Goal: Task Accomplishment & Management: Manage account settings

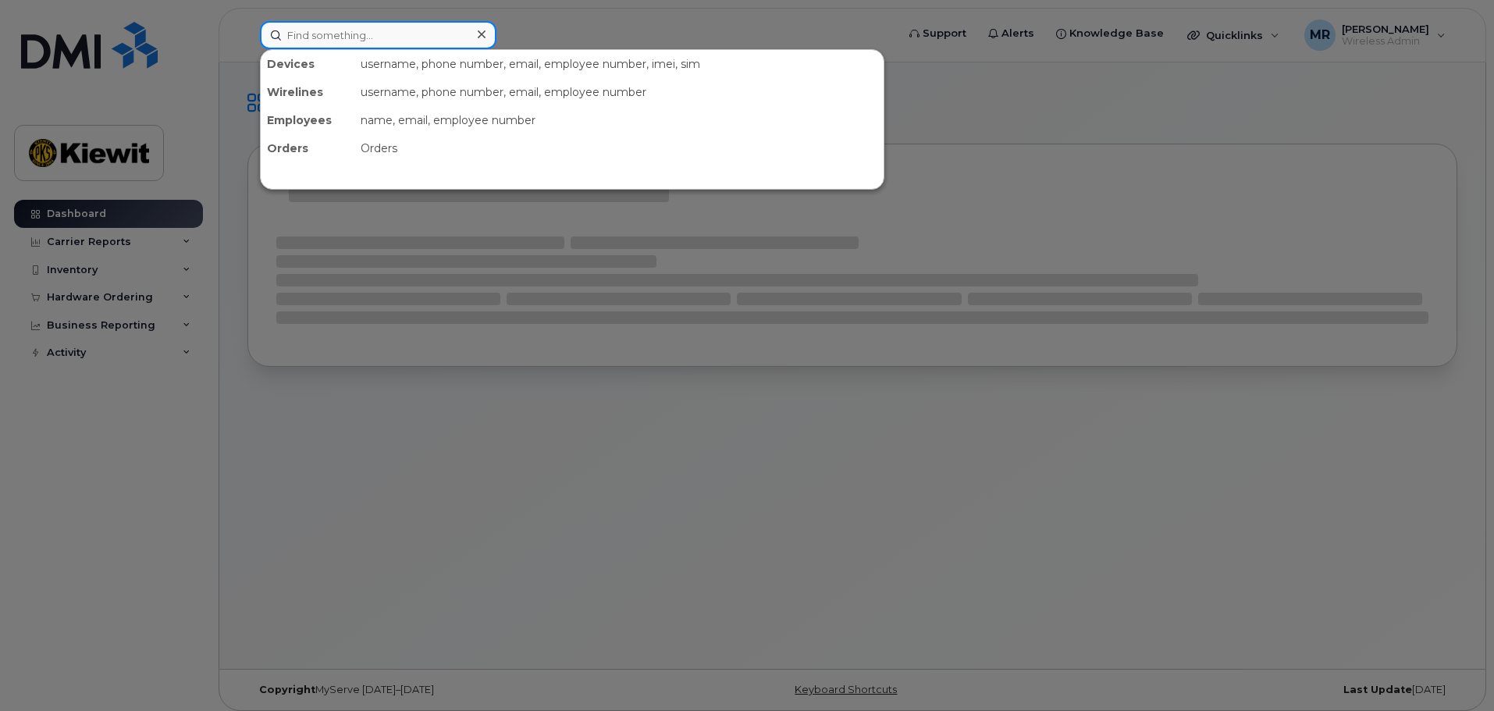
click at [456, 21] on input at bounding box center [378, 35] width 236 height 28
click at [674, 41] on div at bounding box center [747, 355] width 1494 height 711
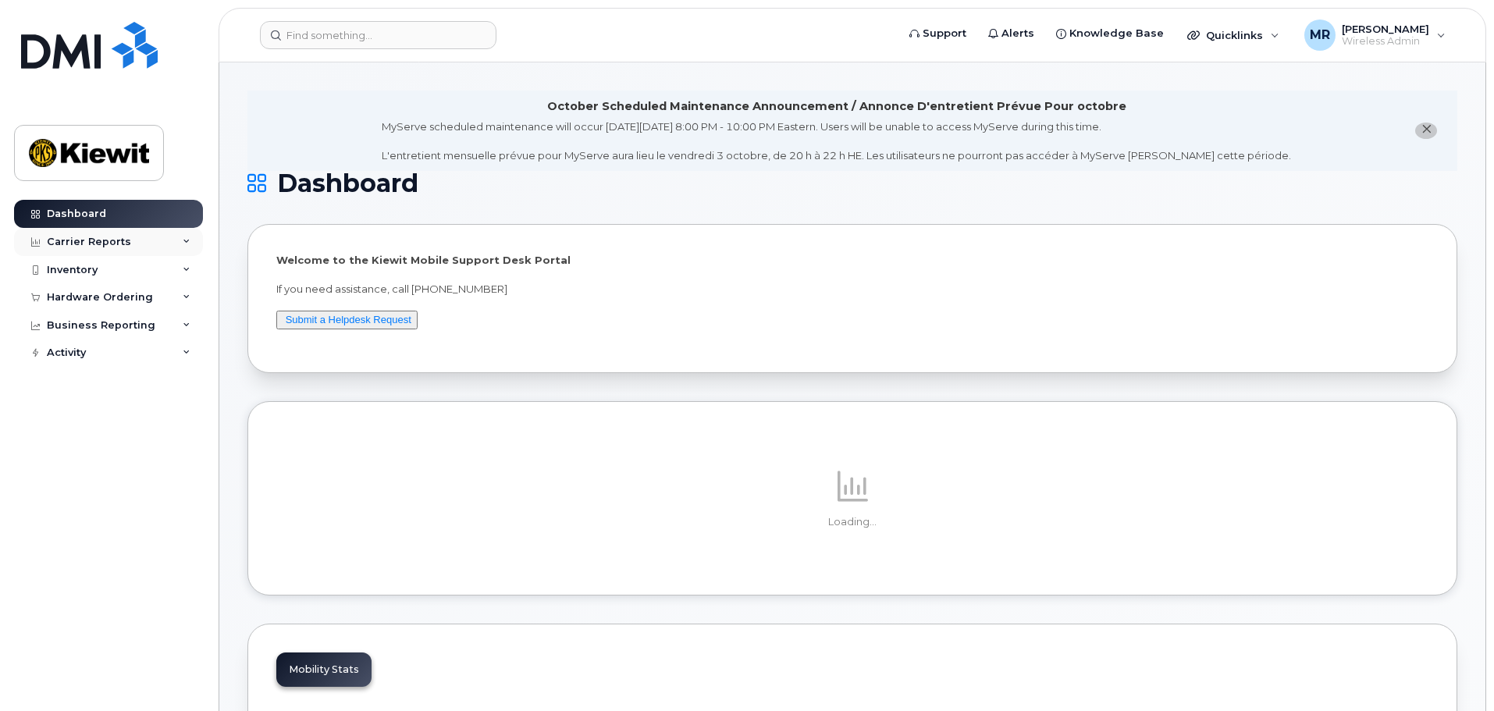
click at [98, 239] on div "Carrier Reports" at bounding box center [89, 242] width 84 height 12
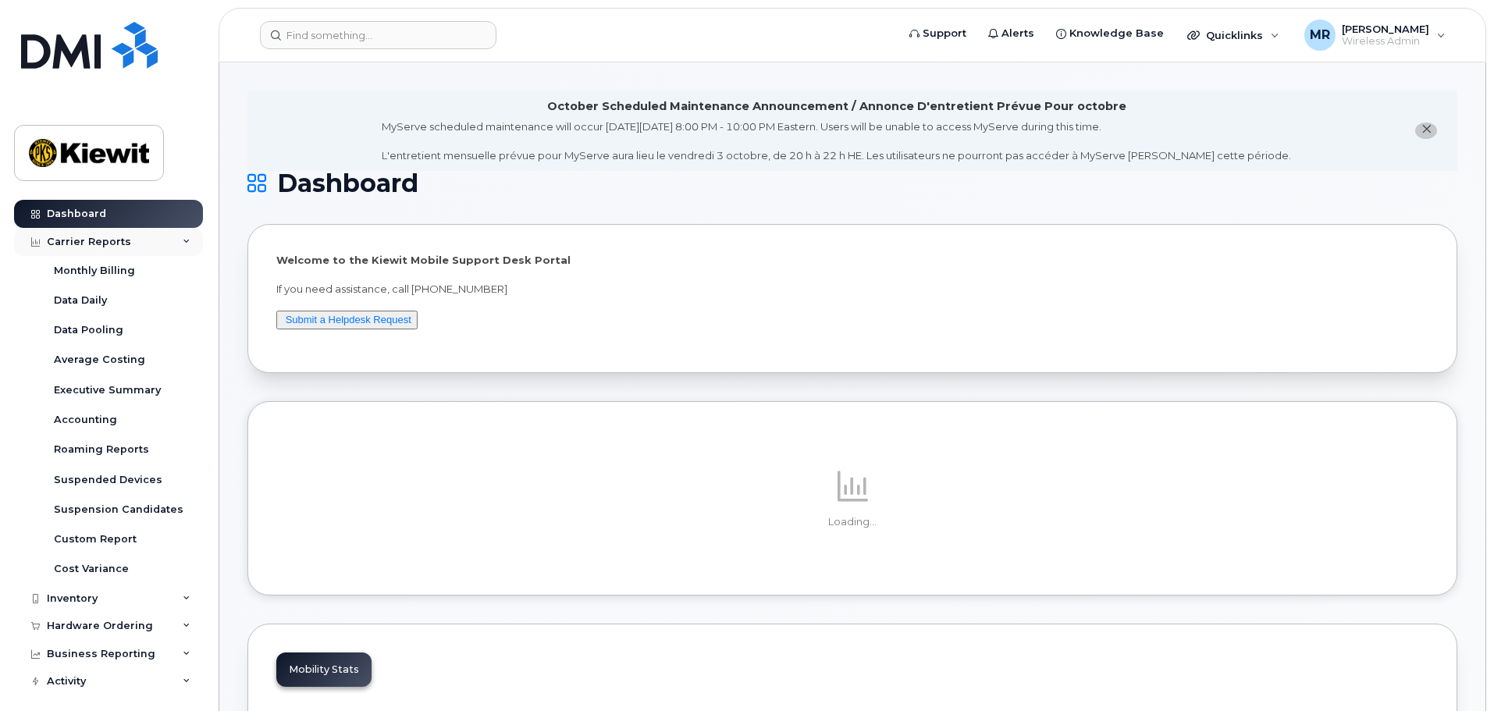
click at [93, 237] on div "Carrier Reports" at bounding box center [89, 242] width 84 height 12
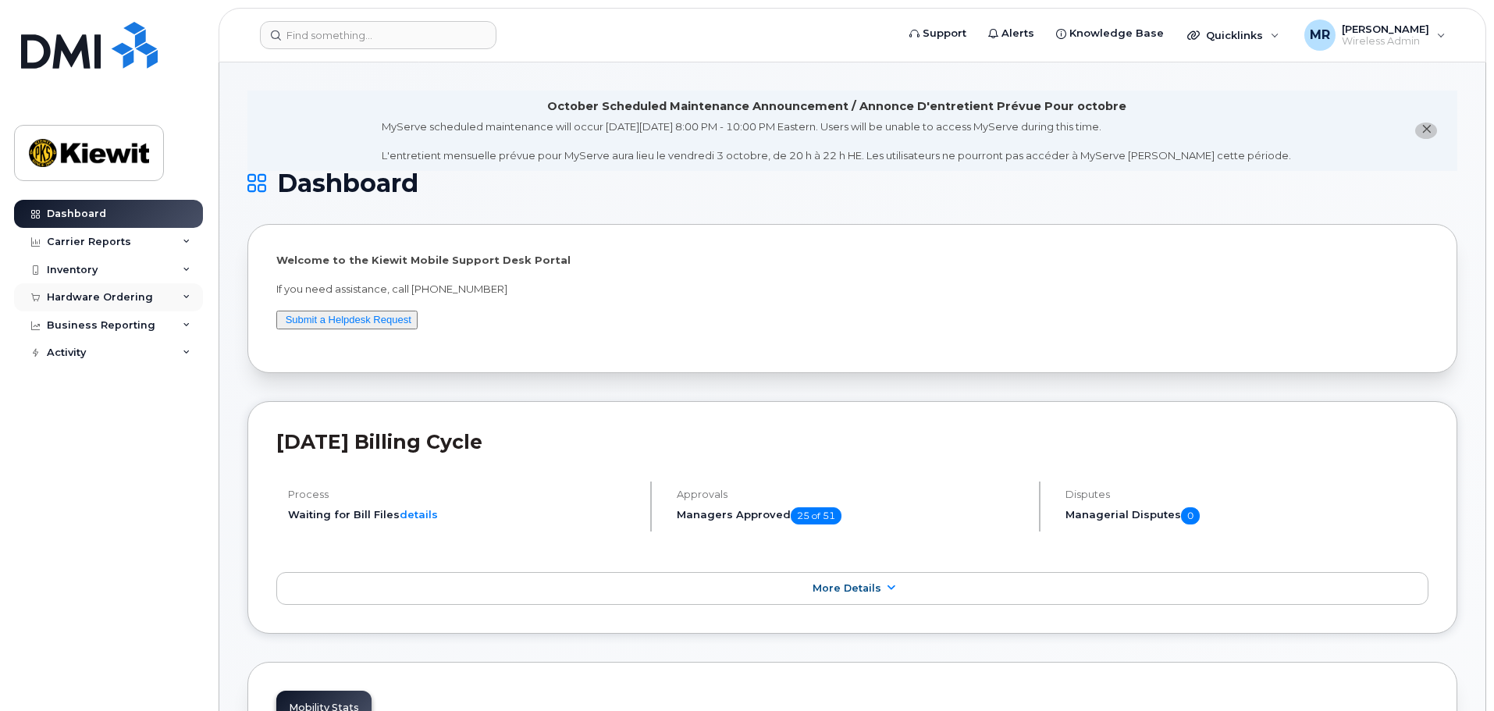
click at [88, 296] on div "Hardware Ordering" at bounding box center [100, 297] width 106 height 12
click at [93, 322] on div "Overview" at bounding box center [79, 326] width 51 height 14
click at [73, 360] on div "Orders" at bounding box center [73, 356] width 38 height 14
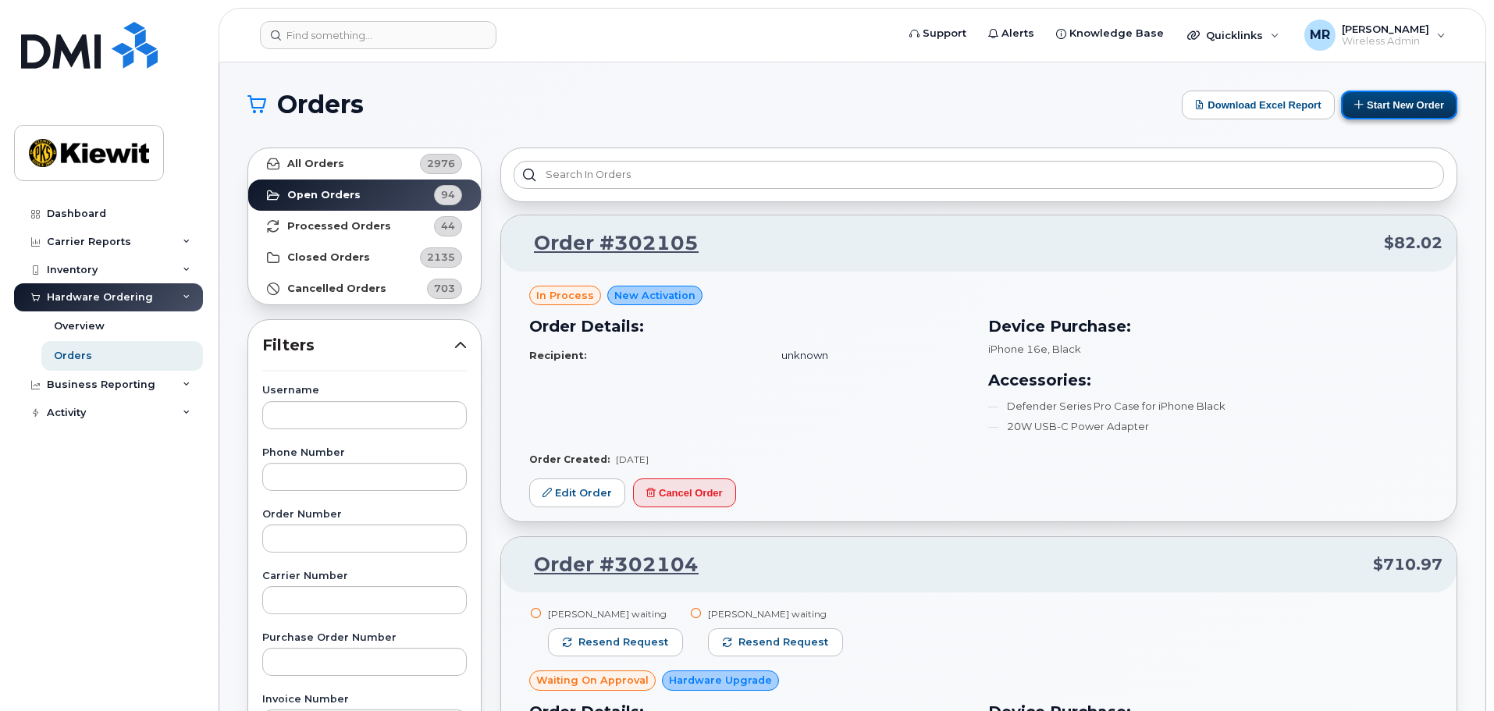
click at [1386, 97] on button "Start New Order" at bounding box center [1399, 105] width 116 height 29
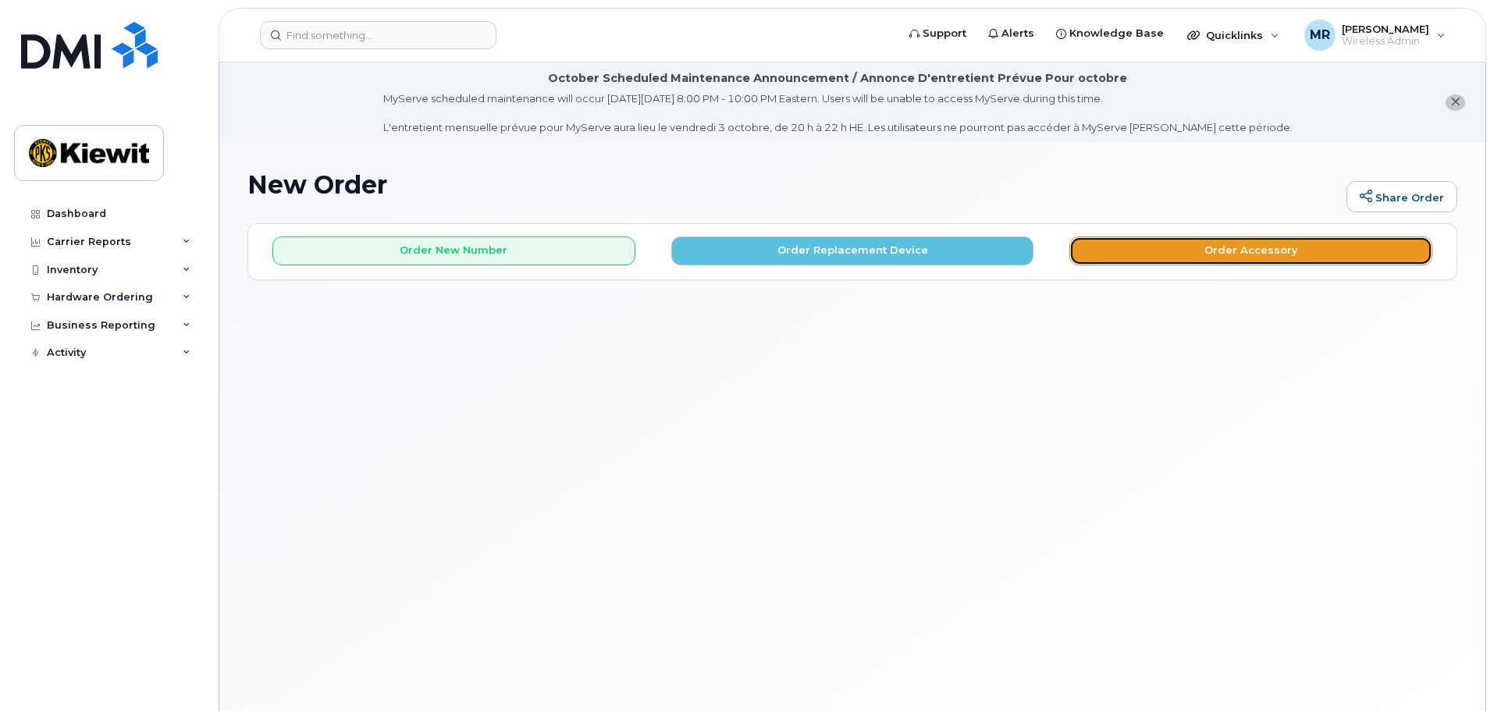
click at [1254, 254] on button "Order Accessory" at bounding box center [1250, 250] width 363 height 29
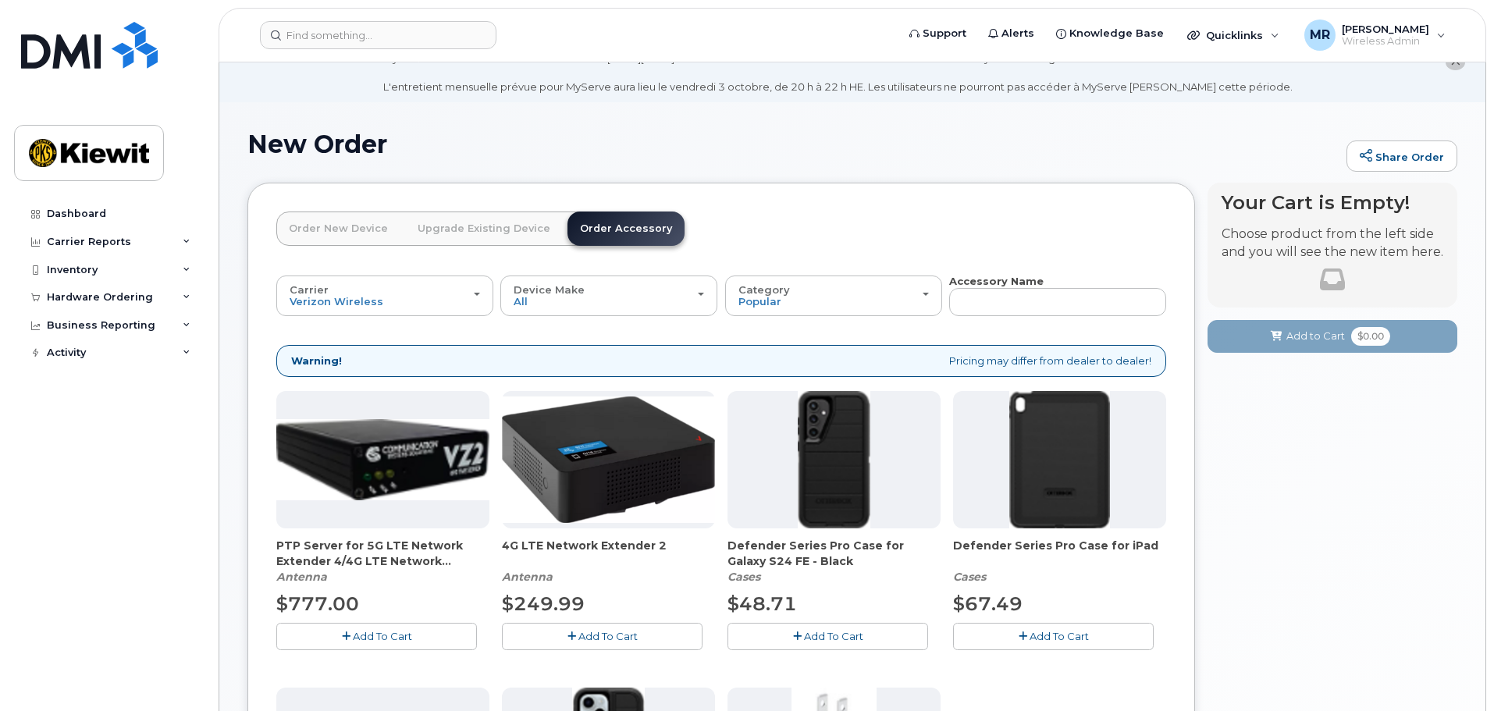
scroll to position [39, 0]
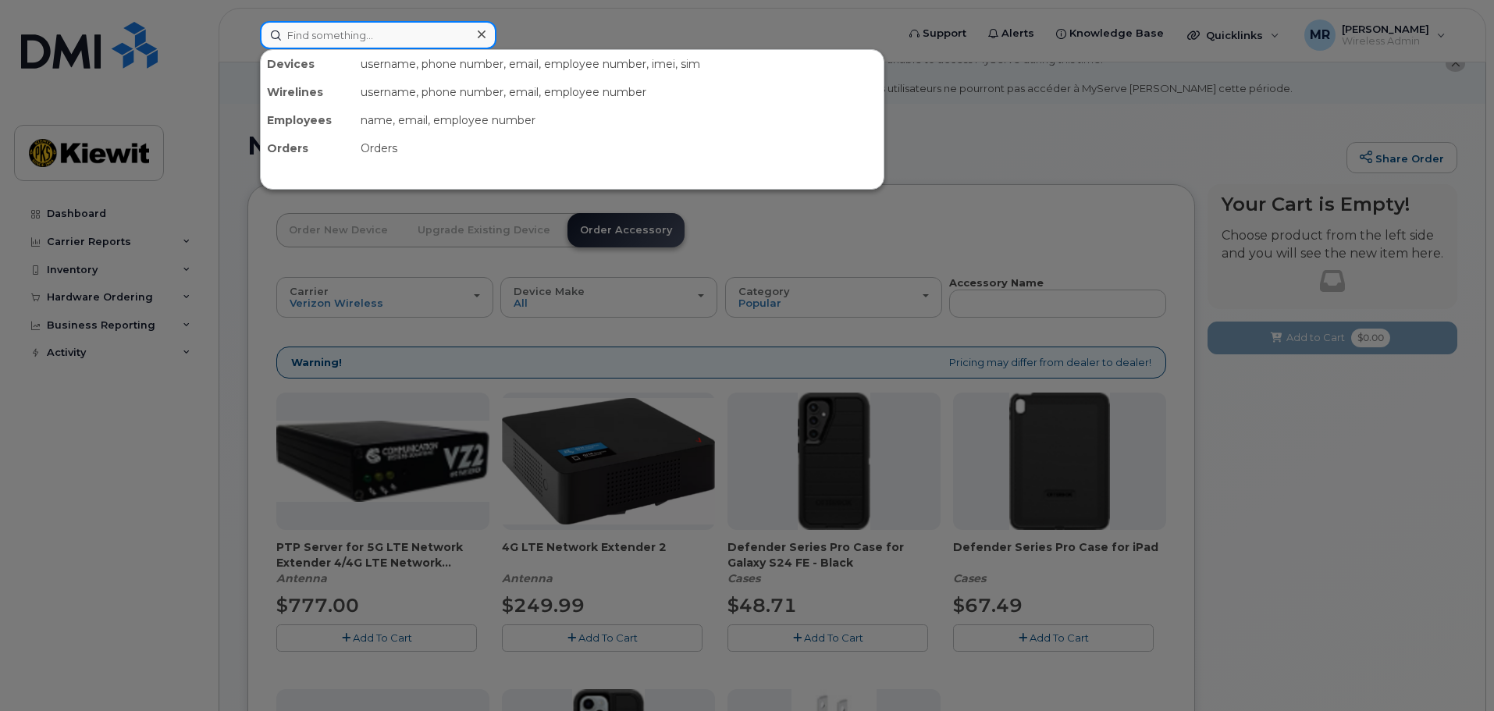
click at [340, 40] on input at bounding box center [378, 35] width 236 height 28
click at [1044, 256] on div at bounding box center [747, 355] width 1494 height 711
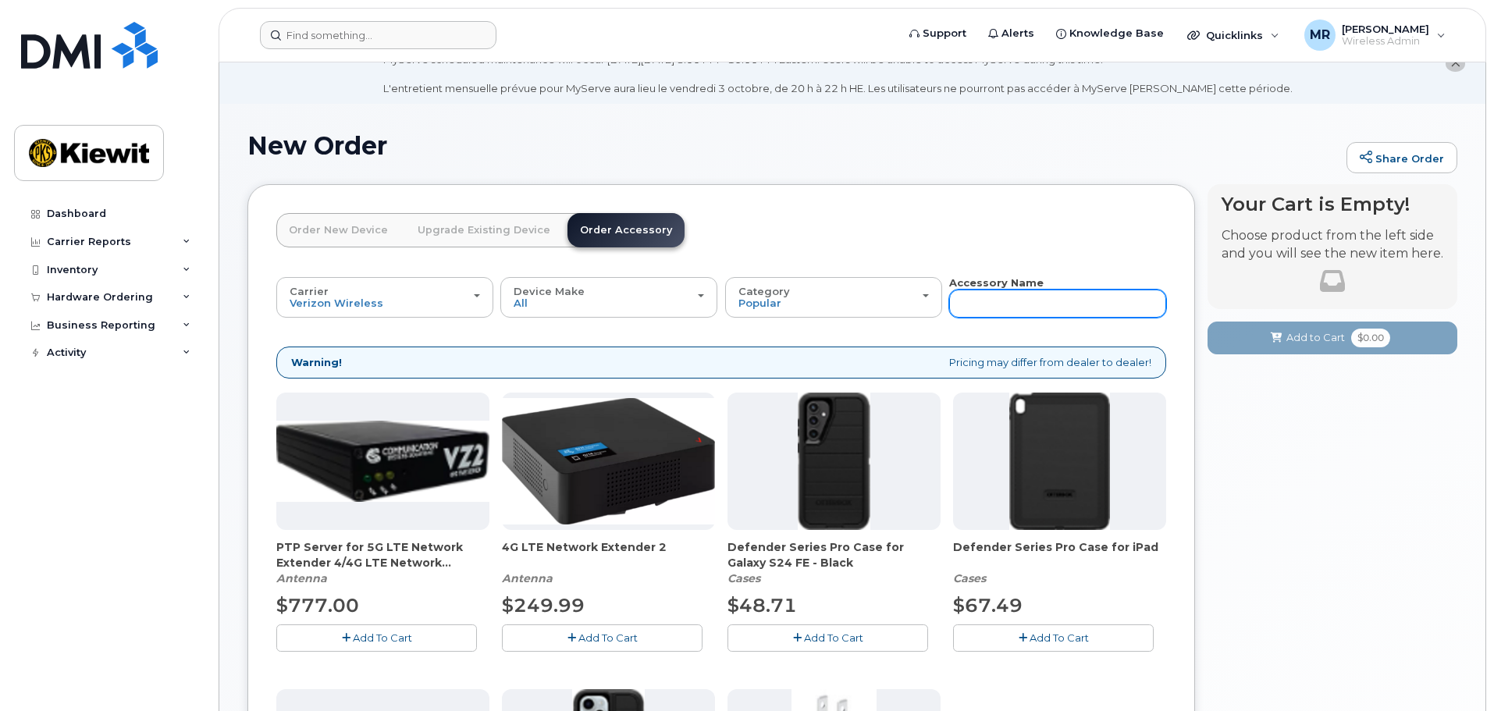
click at [1029, 296] on input "text" at bounding box center [1057, 304] width 217 height 28
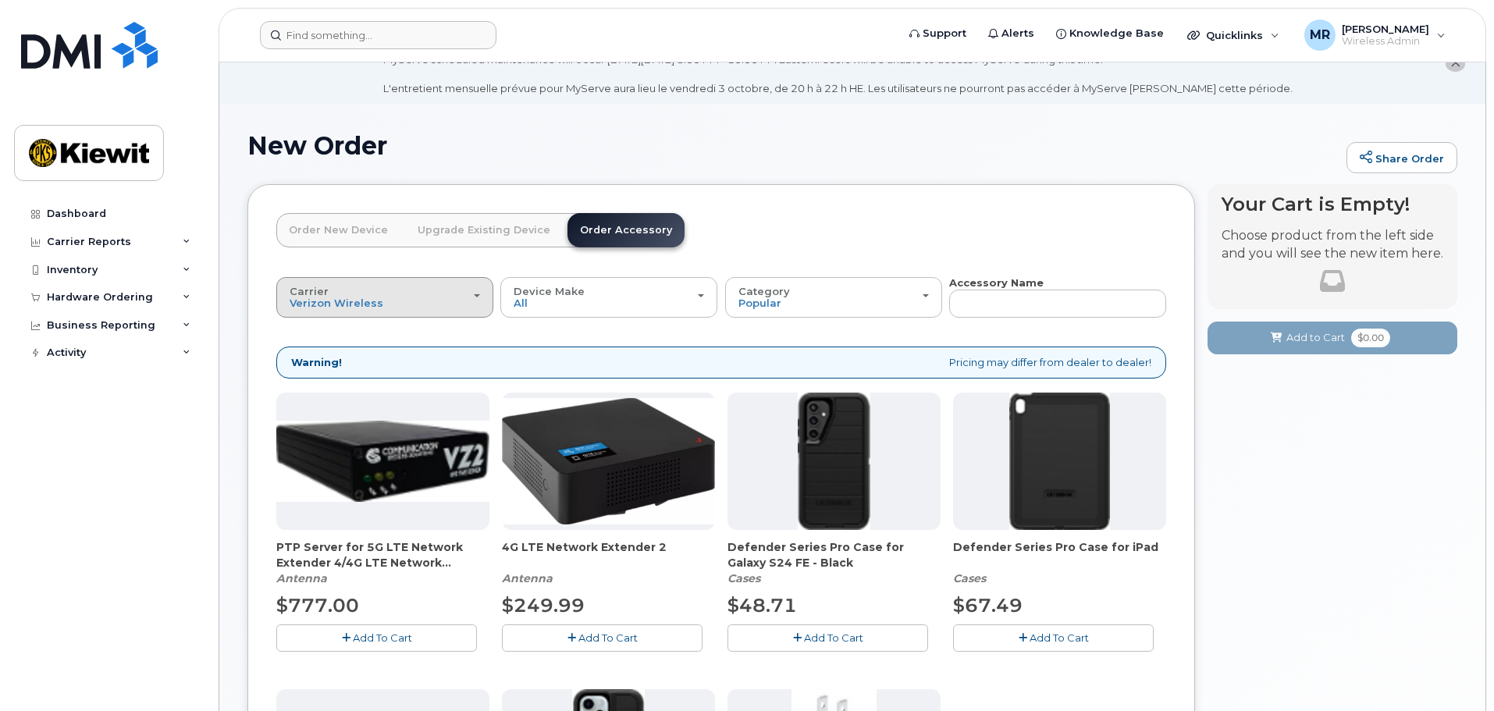
click at [482, 303] on button "Carrier Verizon Wireless T-Mobile AT&T Wireless" at bounding box center [384, 297] width 217 height 41
click at [386, 331] on div "Verizon Wireless" at bounding box center [384, 332] width 209 height 19
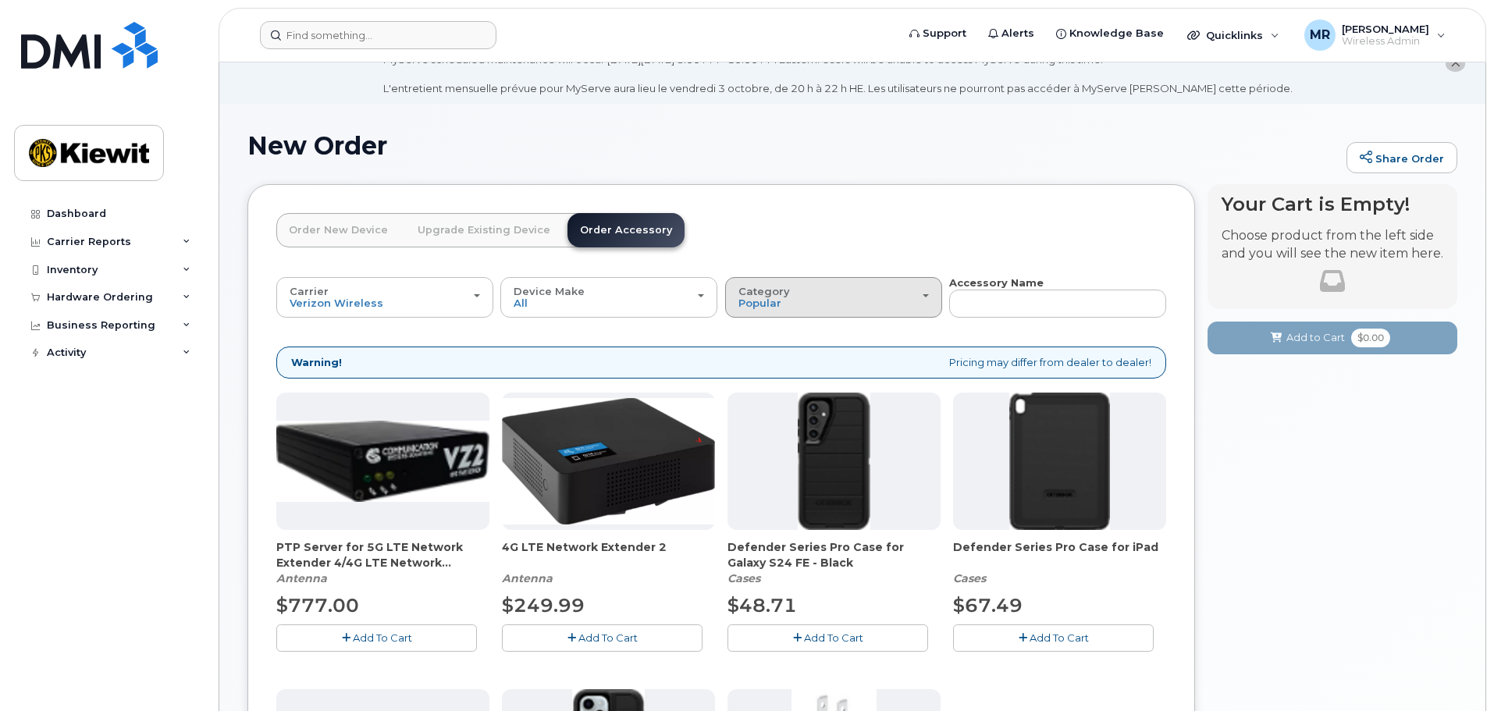
click at [869, 297] on div "Category Popular" at bounding box center [833, 298] width 190 height 24
drag, startPoint x: 775, startPoint y: 334, endPoint x: 734, endPoint y: 334, distance: 41.4
click at [771, 334] on div "All" at bounding box center [833, 332] width 209 height 19
click at [779, 302] on span "Popular" at bounding box center [759, 303] width 43 height 12
click at [754, 332] on label "All" at bounding box center [745, 332] width 33 height 19
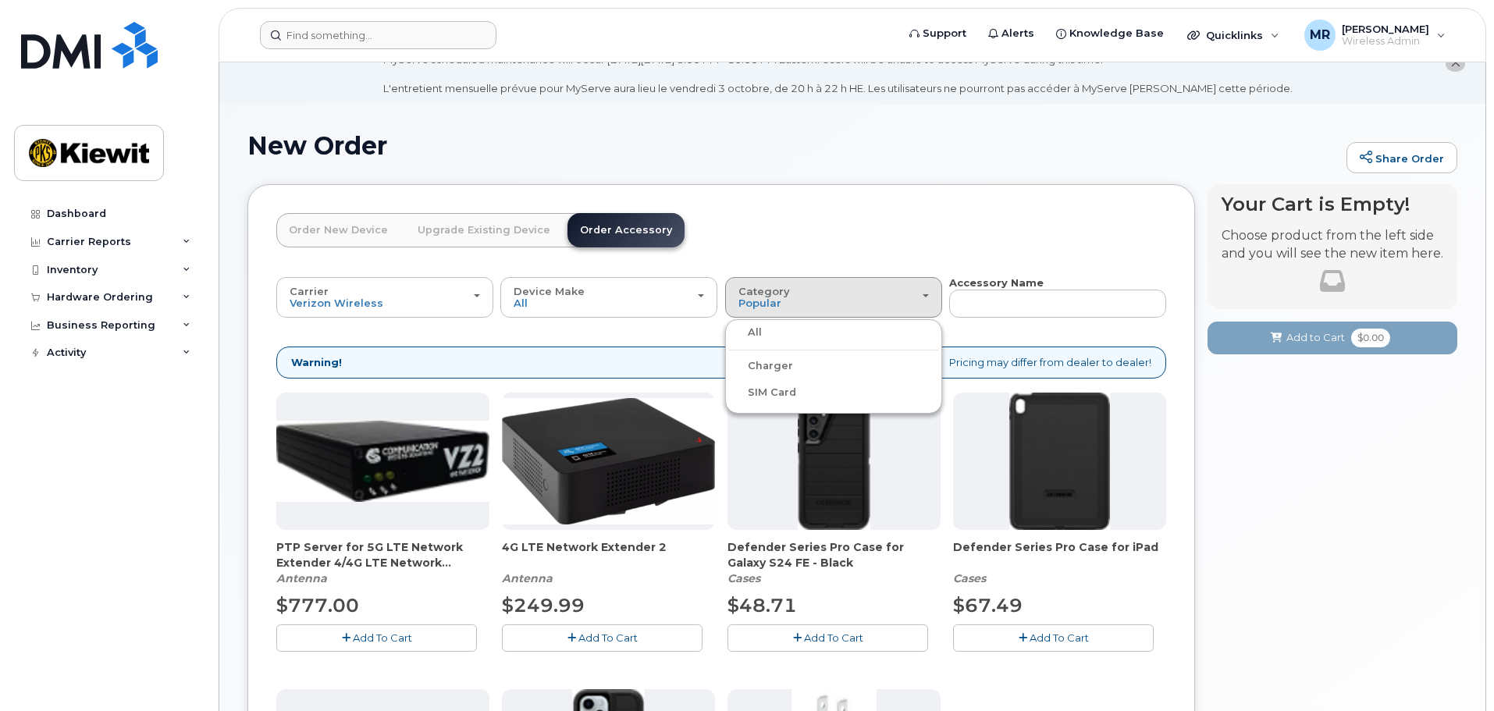
click at [0, 0] on input "All" at bounding box center [0, 0] width 0 height 0
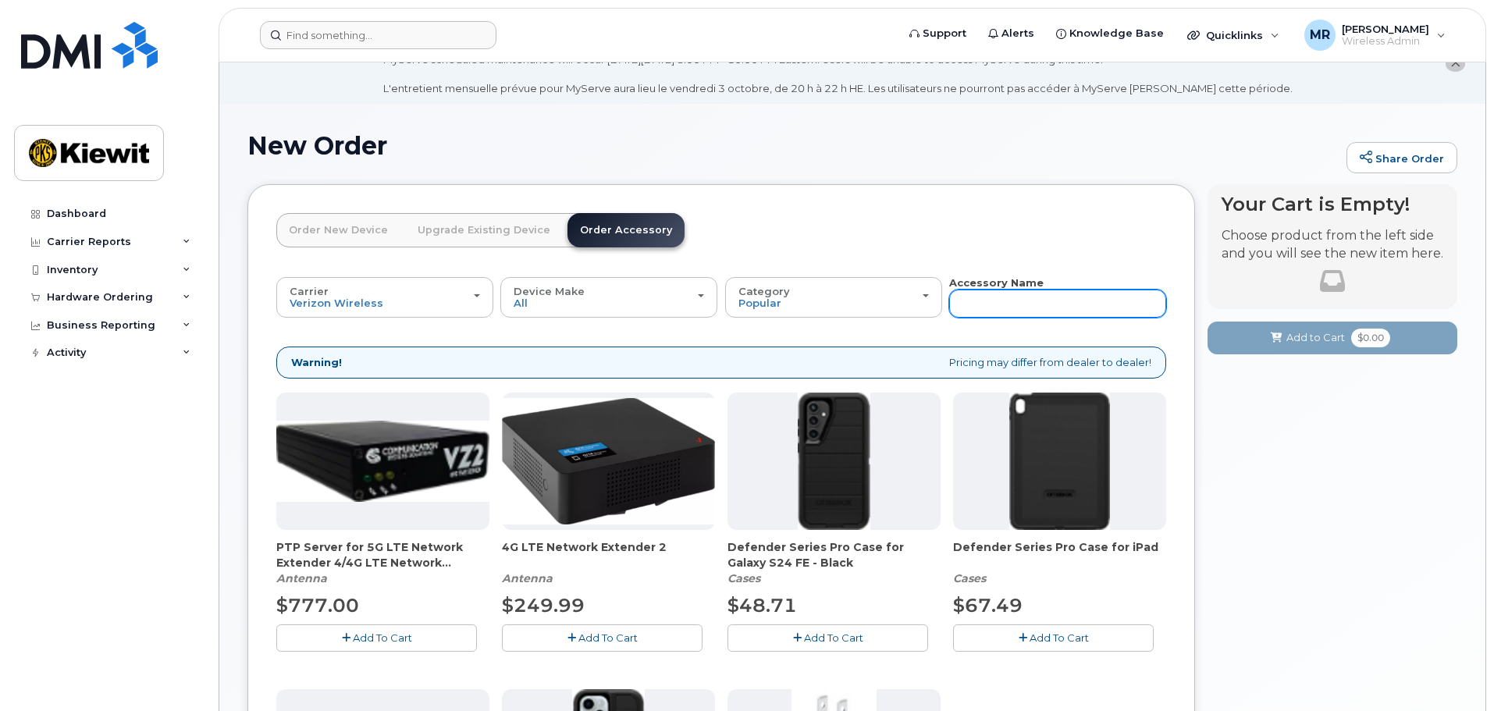
click at [1058, 303] on input "text" at bounding box center [1057, 304] width 217 height 28
type input "Cell"
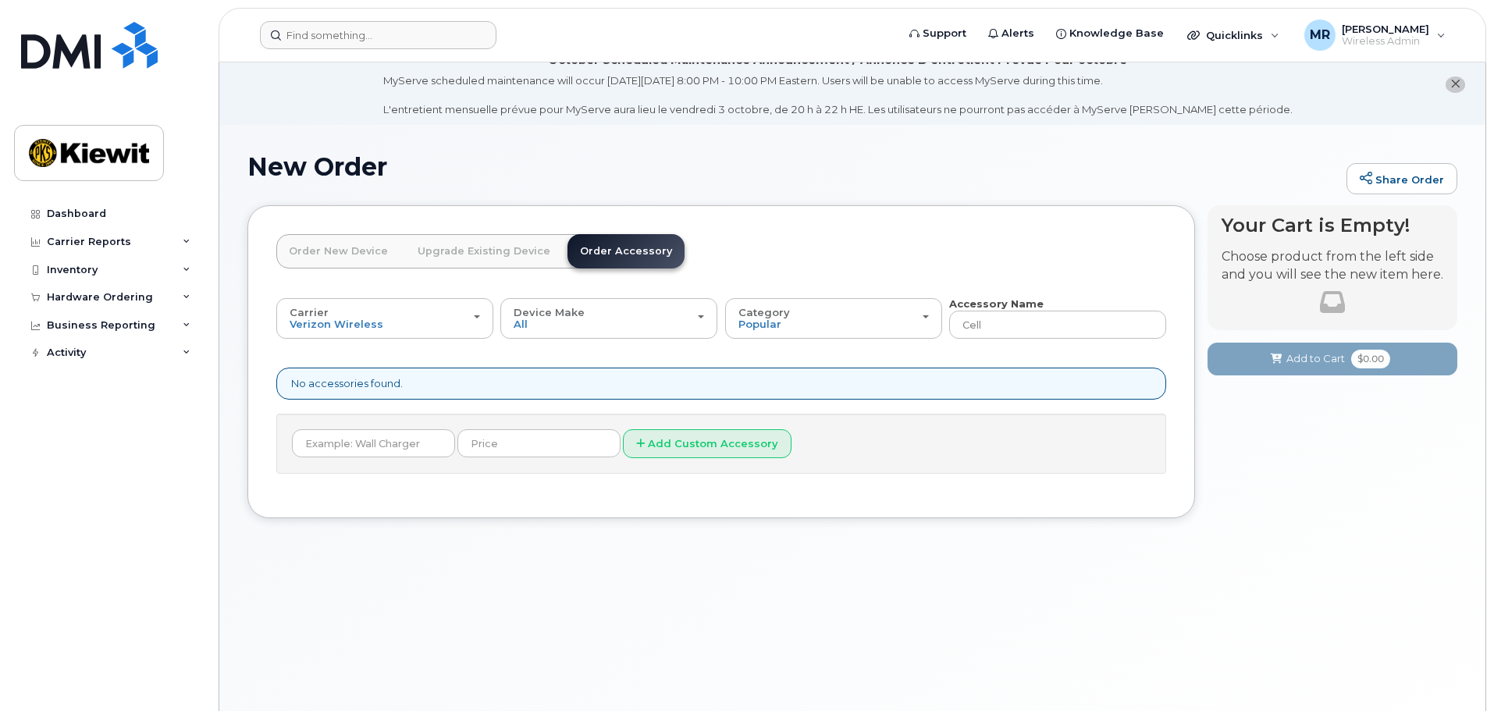
scroll to position [0, 0]
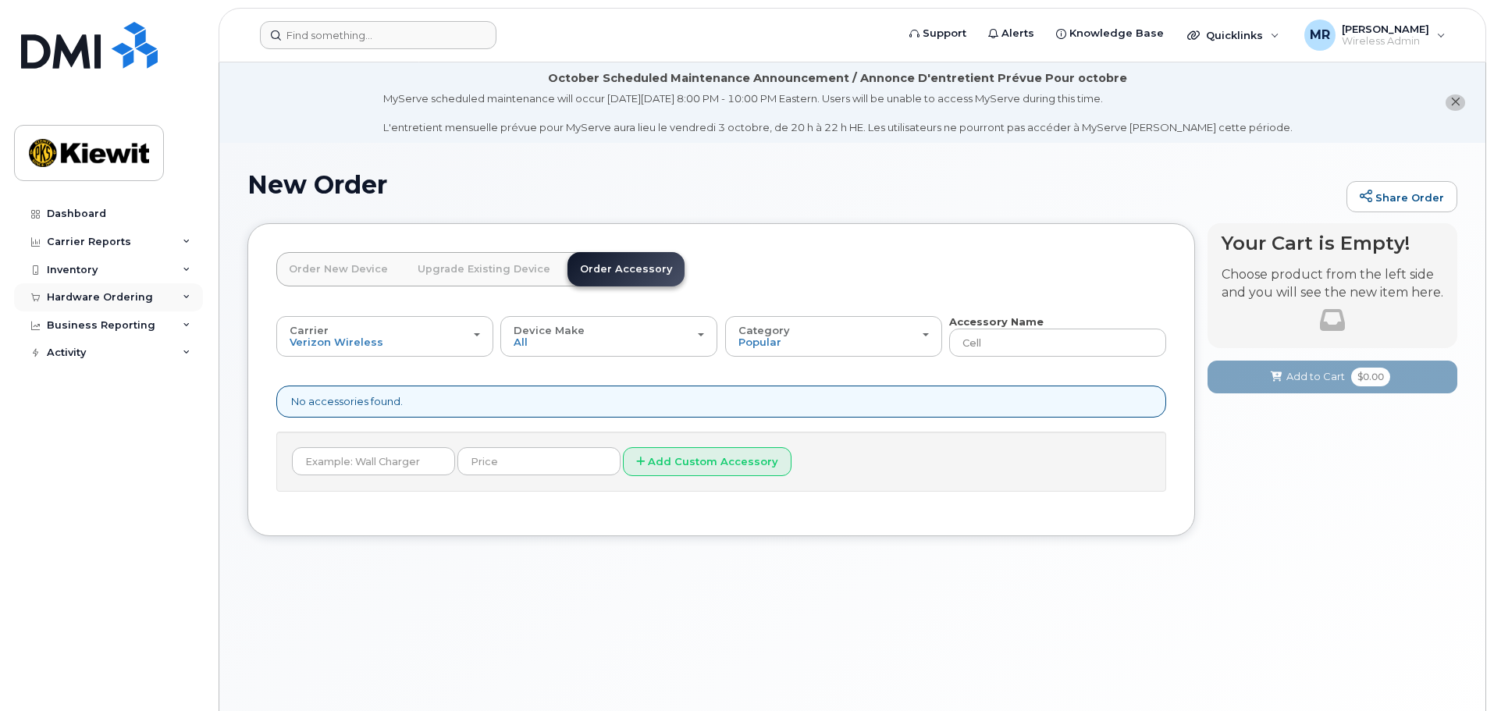
click at [115, 300] on div "Hardware Ordering" at bounding box center [100, 297] width 106 height 12
click at [75, 322] on div "Overview" at bounding box center [79, 326] width 51 height 14
click at [81, 354] on div "Orders" at bounding box center [73, 356] width 38 height 14
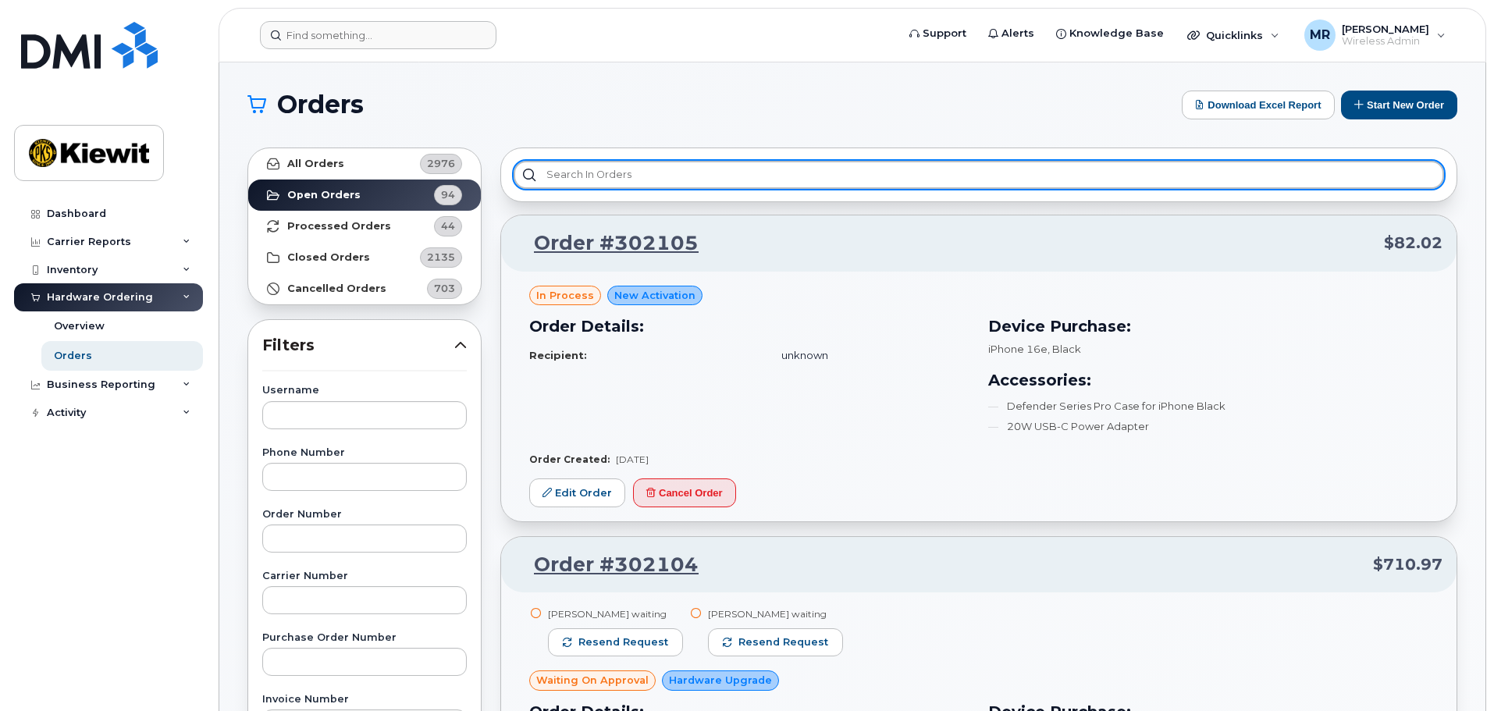
click at [637, 175] on input "text" at bounding box center [979, 175] width 930 height 28
type input "j"
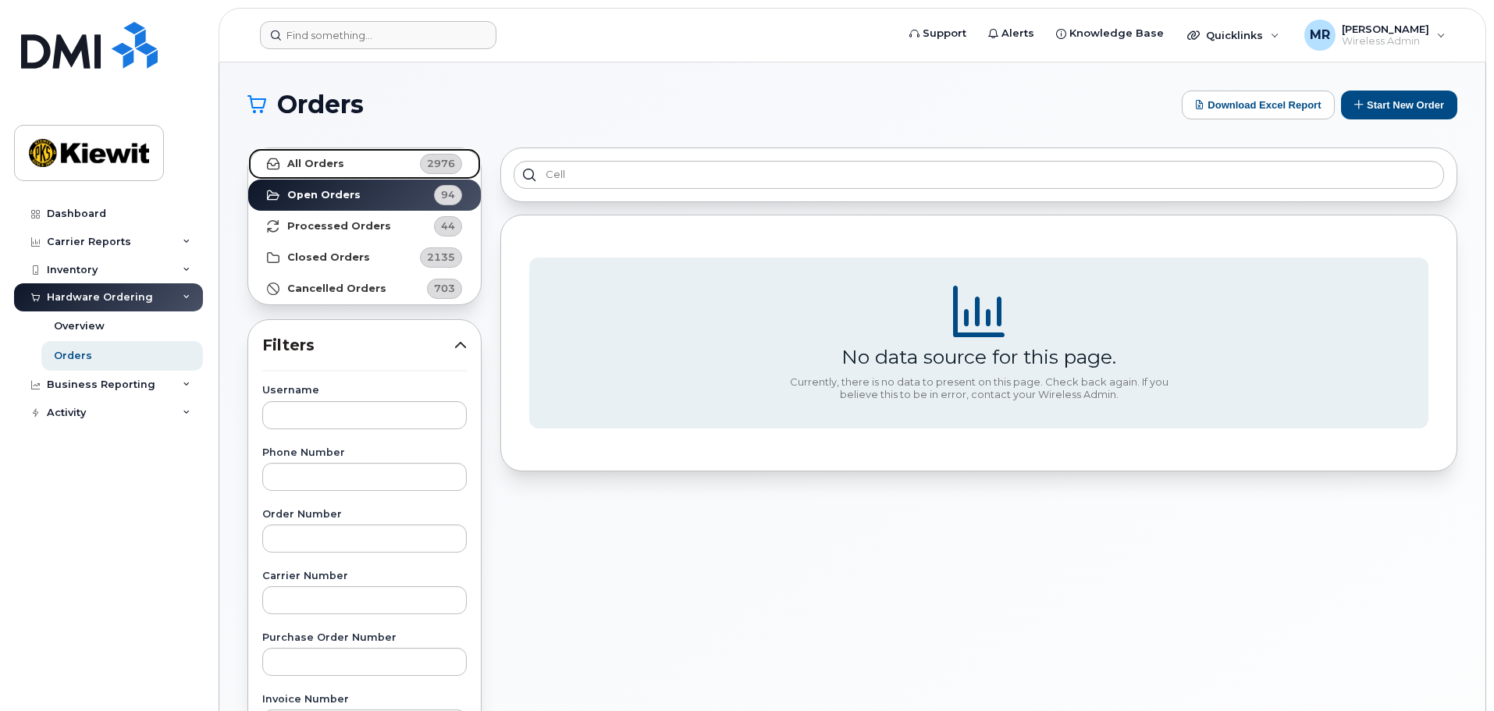
click at [331, 172] on link "All Orders 2976" at bounding box center [364, 163] width 233 height 31
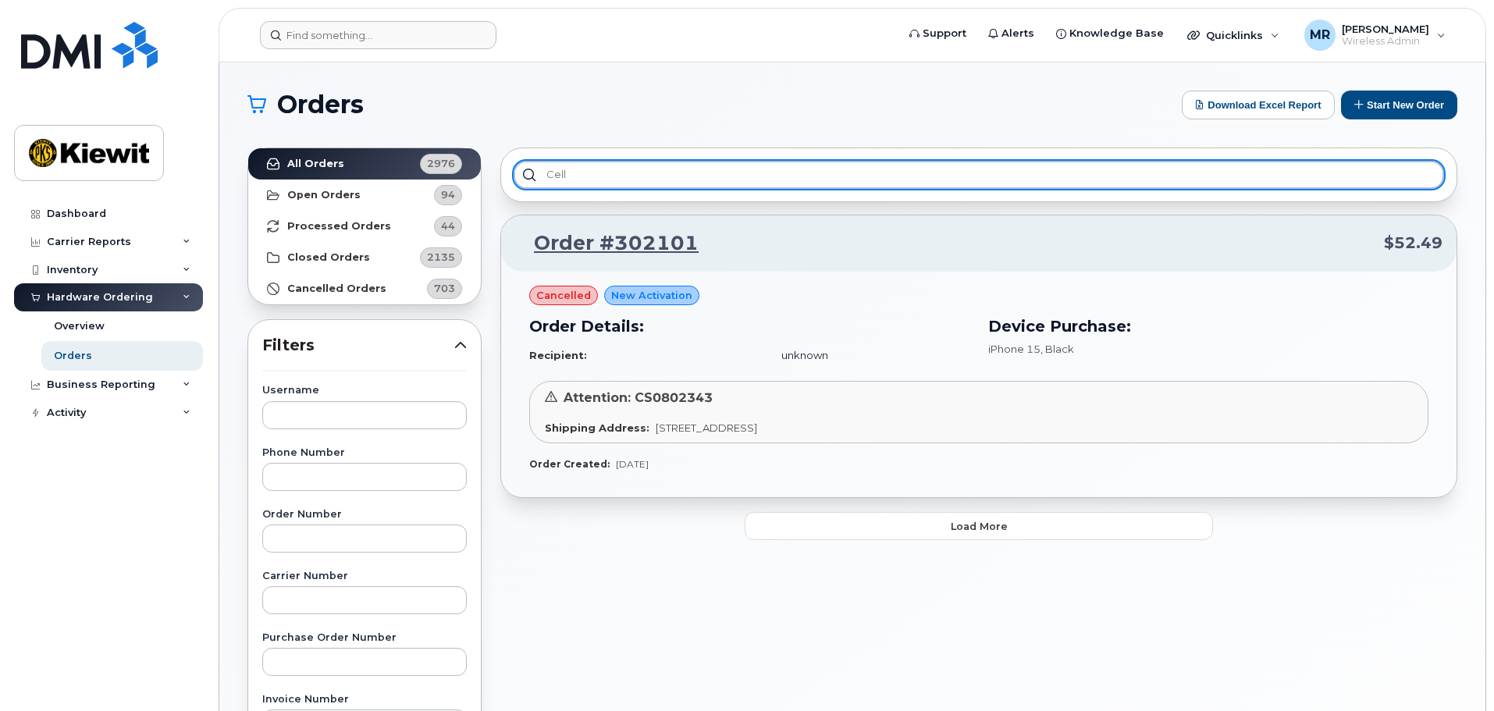
drag, startPoint x: 631, startPoint y: 176, endPoint x: 485, endPoint y: 172, distance: 145.2
click at [485, 172] on div "All Orders 2976 Open Orders 94 Processed Orders 44 Closed Orders 2135 Cancelled…" at bounding box center [852, 686] width 1228 height 1097
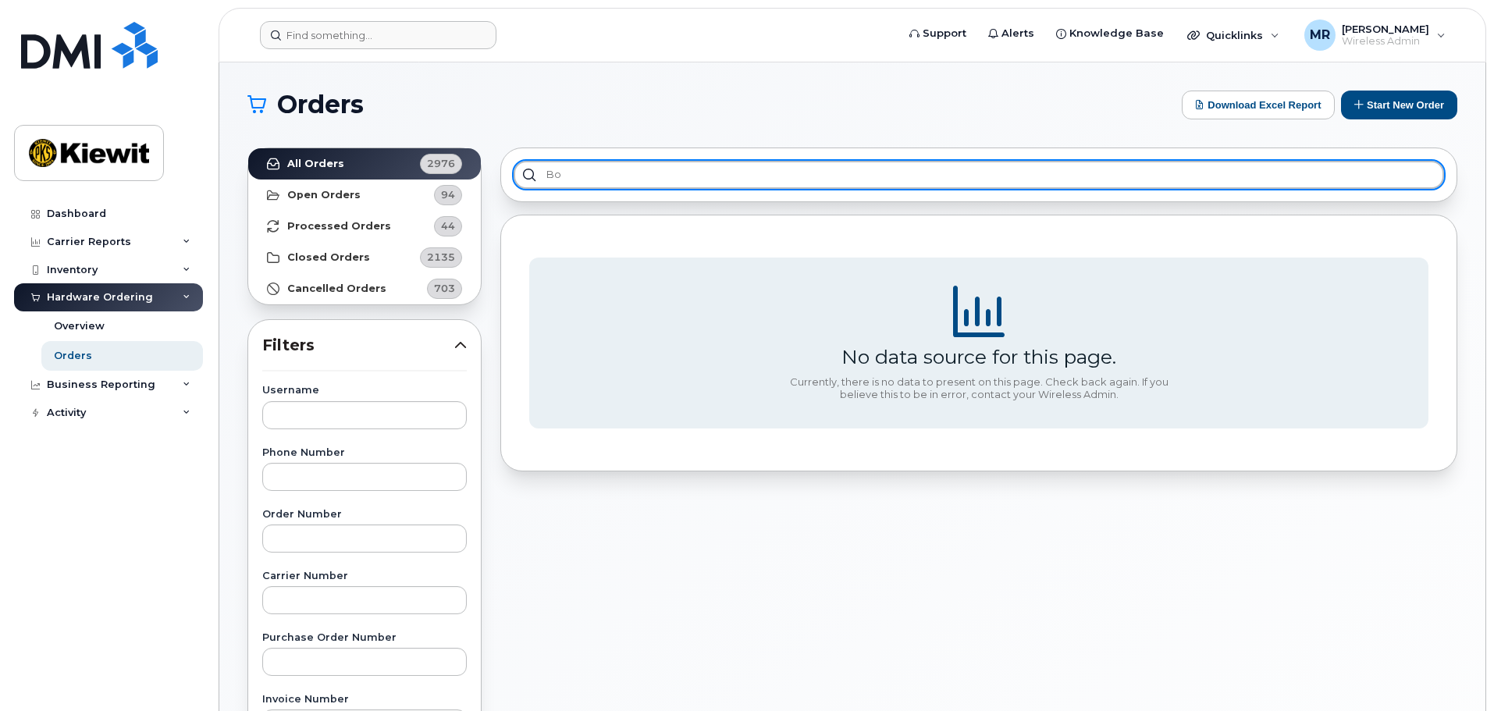
type input "b"
type input "platts"
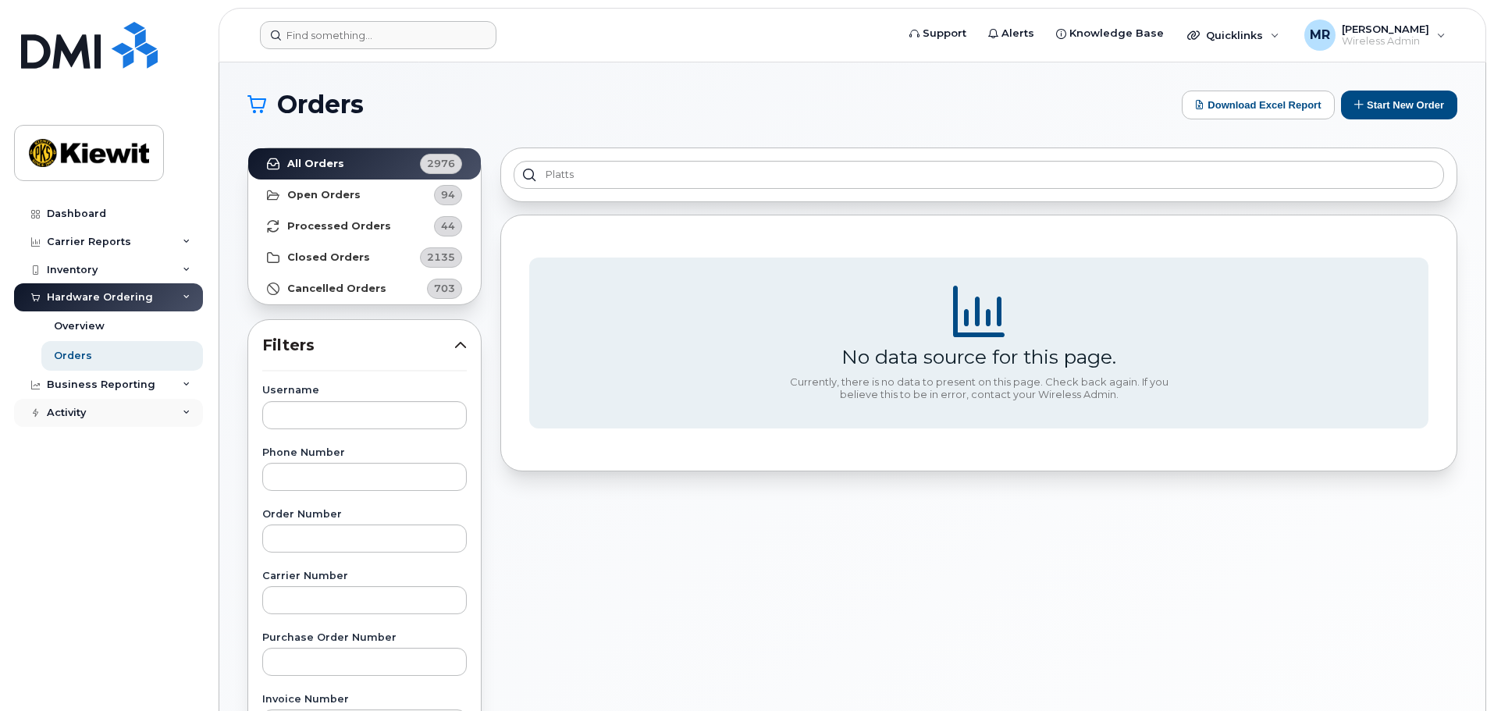
click at [84, 409] on div "Activity" at bounding box center [66, 413] width 39 height 12
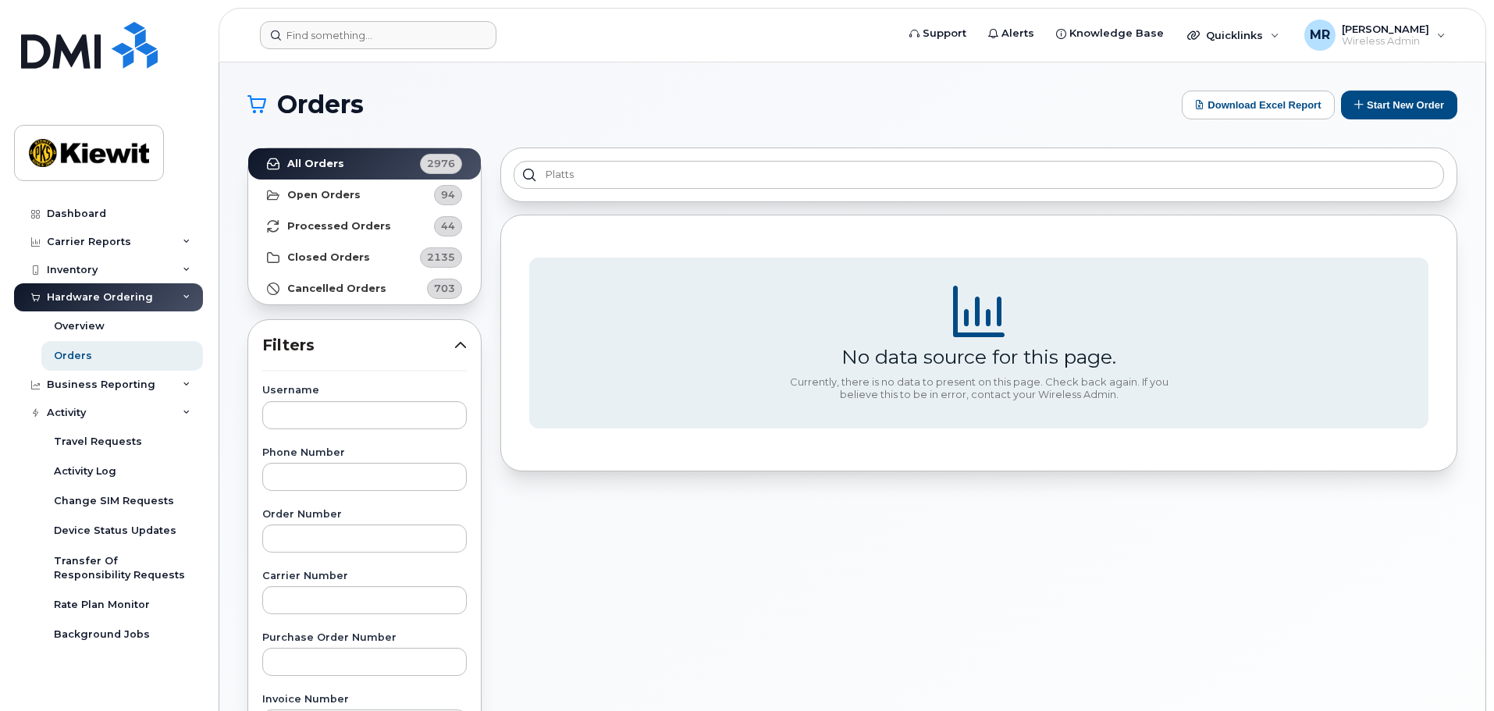
click at [669, 121] on section "Orders Download Excel Report Start New Order All Orders 2976 Open Orders 94 Pro…" at bounding box center [852, 663] width 1210 height 1144
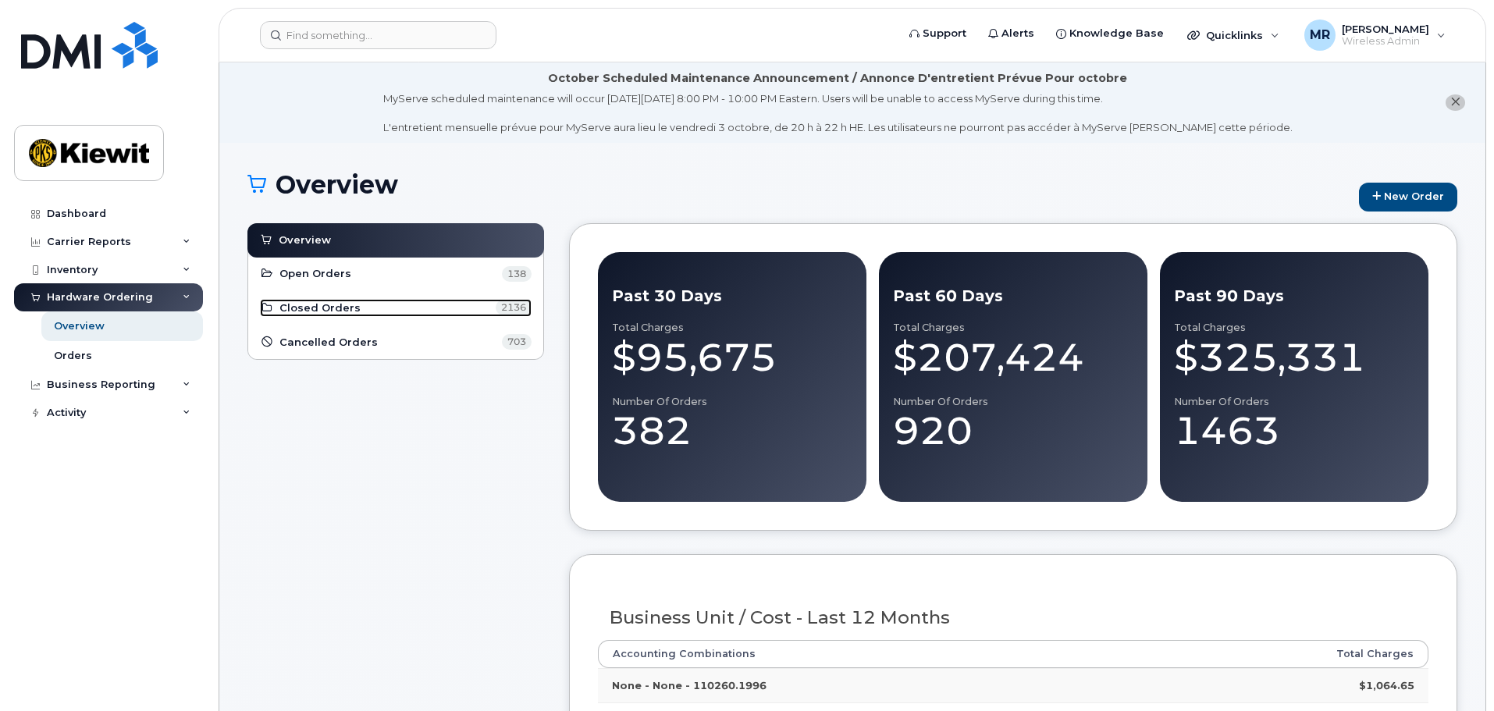
click at [340, 305] on span "Closed Orders" at bounding box center [319, 307] width 81 height 15
